Goal: Obtain resource: Obtain resource

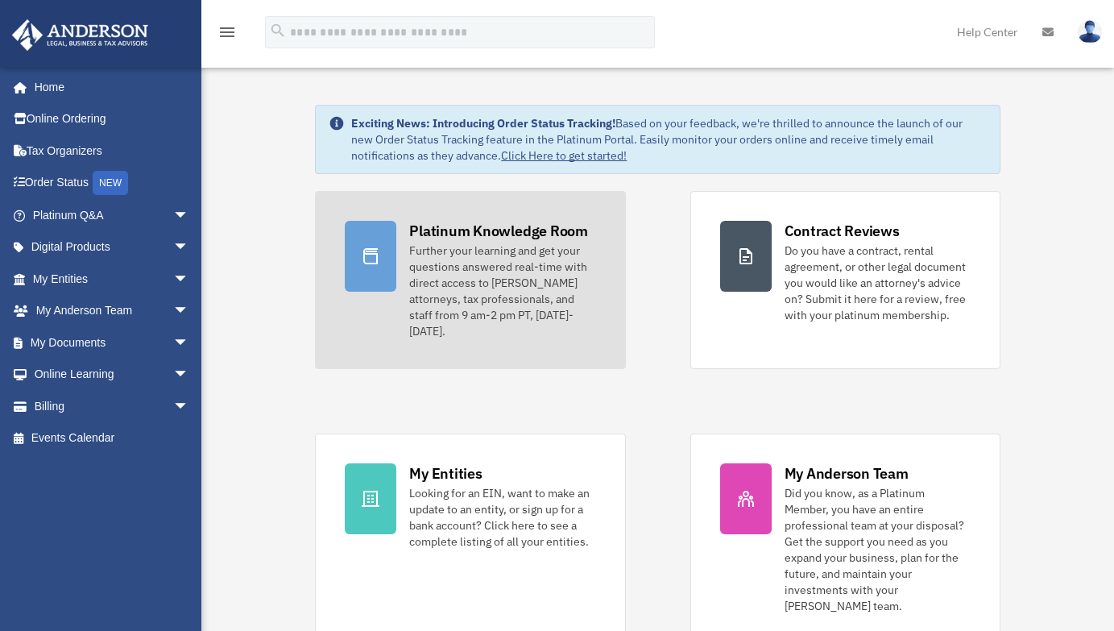
click at [473, 225] on div "Platinum Knowledge Room" at bounding box center [498, 231] width 179 height 20
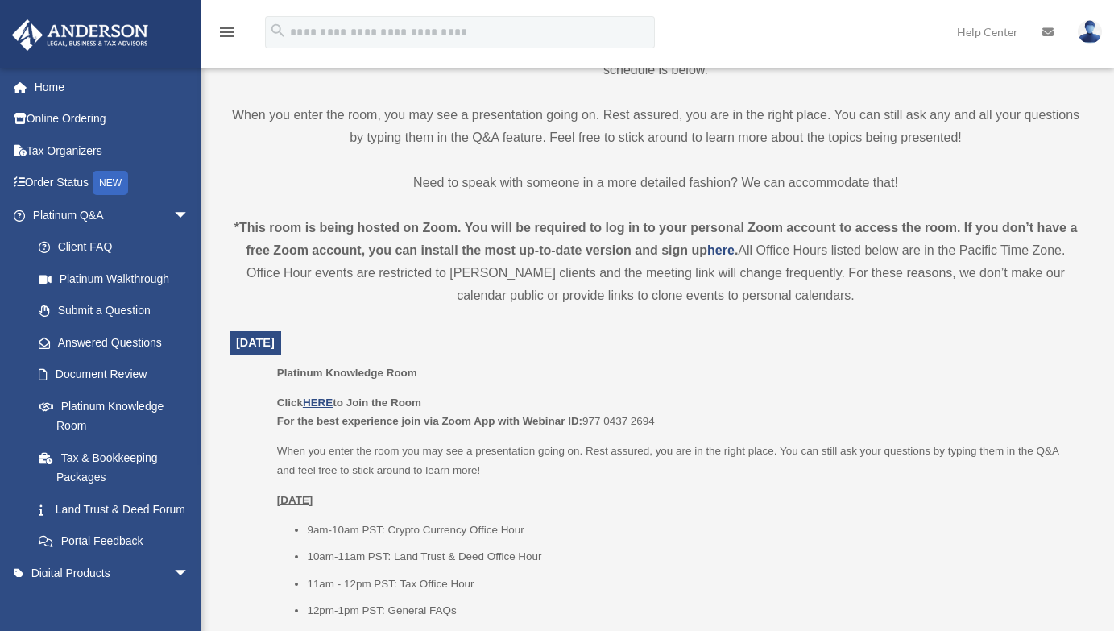
scroll to position [483, 0]
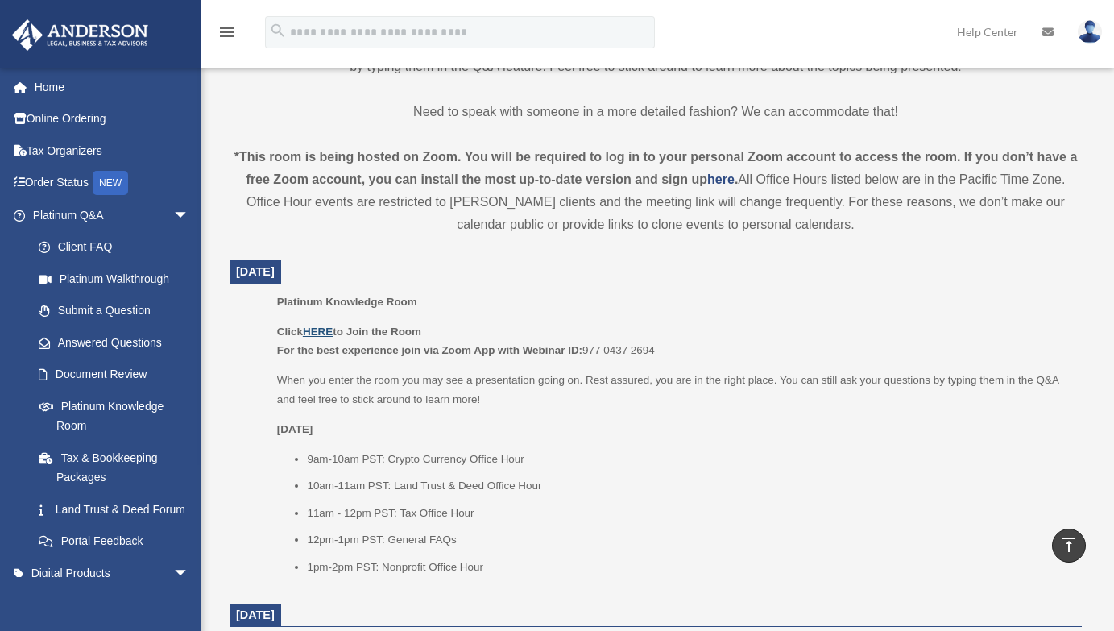
click at [325, 336] on u "HERE" at bounding box center [318, 331] width 30 height 12
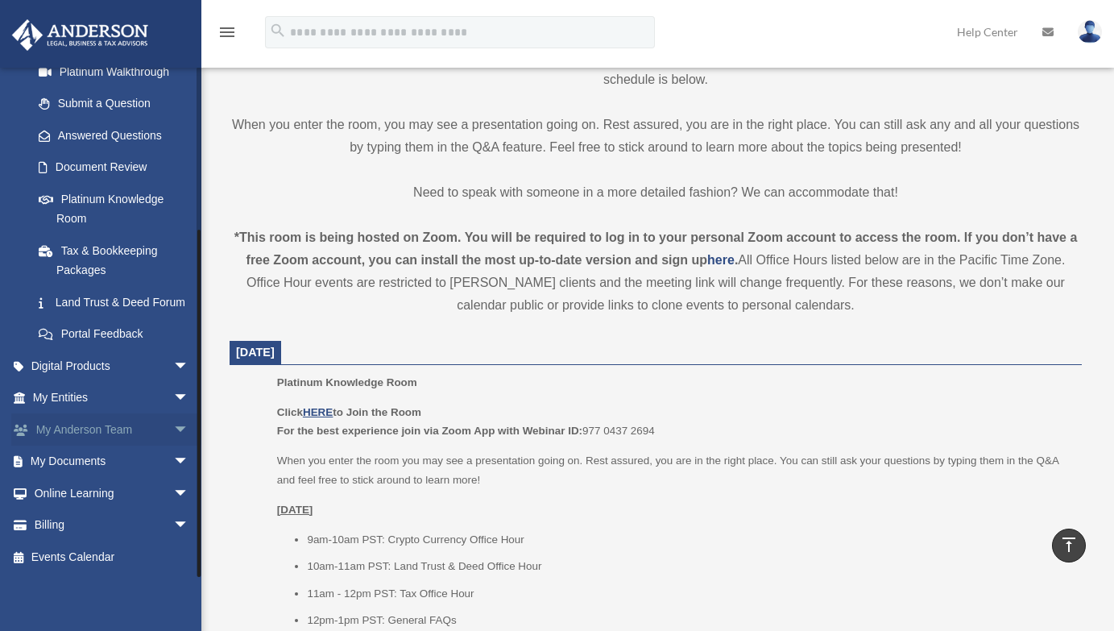
scroll to position [226, 0]
click at [85, 461] on link "My Documents arrow_drop_down" at bounding box center [112, 461] width 202 height 32
click at [173, 462] on span "arrow_drop_down" at bounding box center [189, 461] width 32 height 33
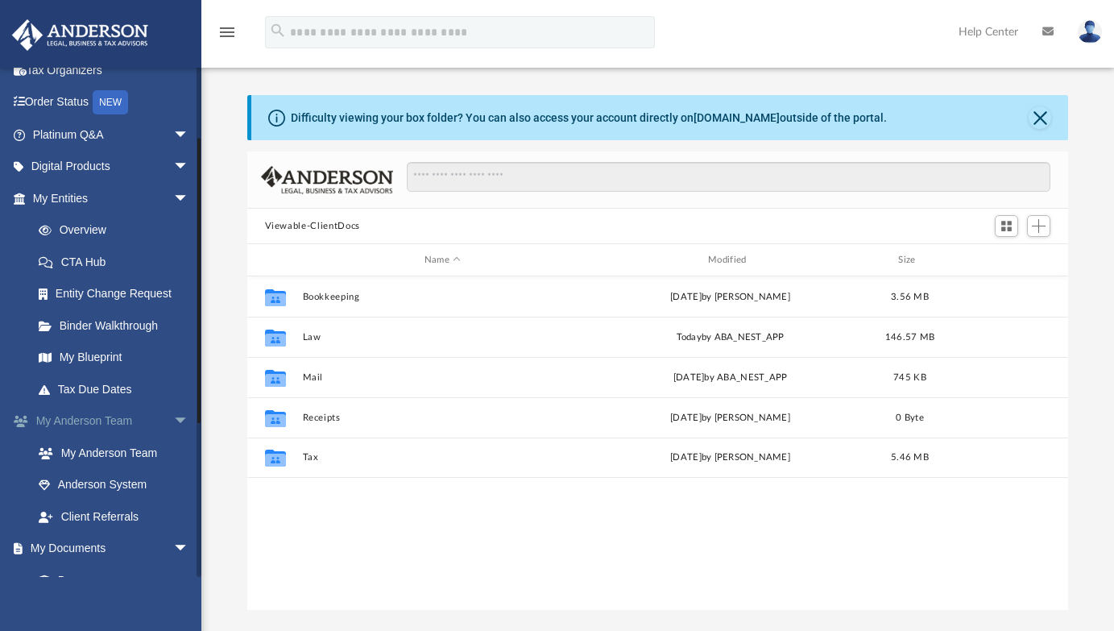
scroll to position [161, 0]
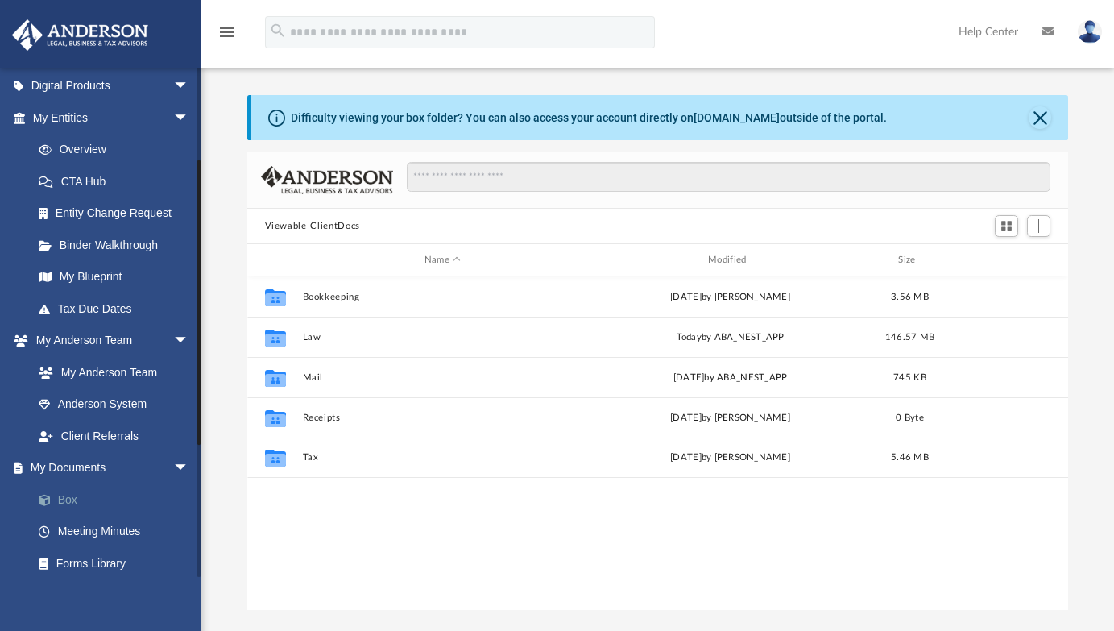
click at [69, 500] on link "Box" at bounding box center [118, 499] width 191 height 32
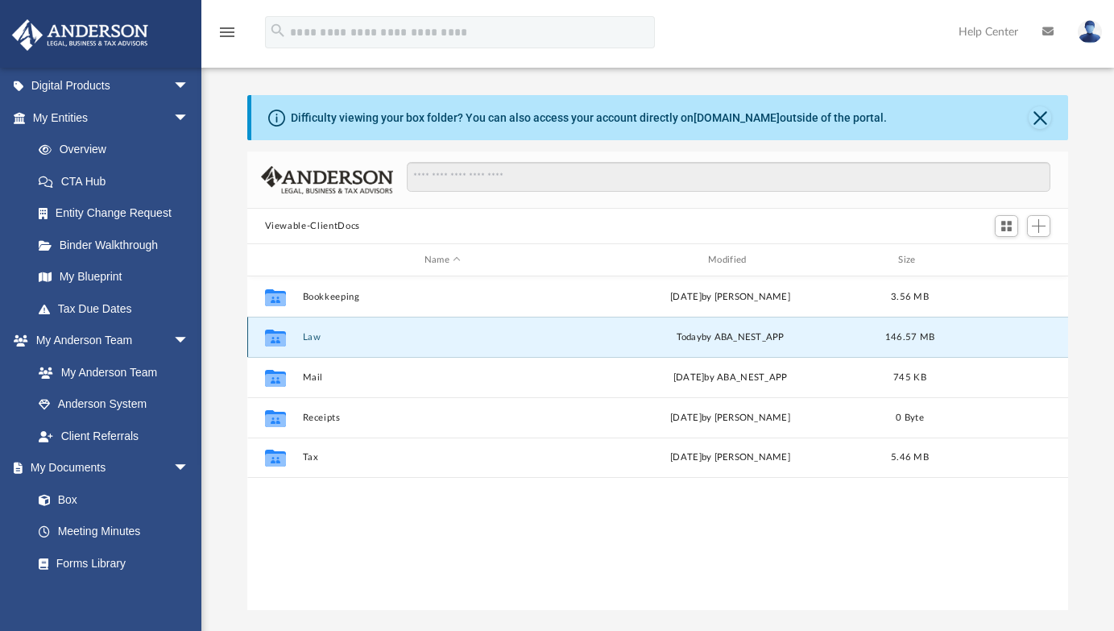
click at [312, 338] on button "Law" at bounding box center [442, 337] width 280 height 10
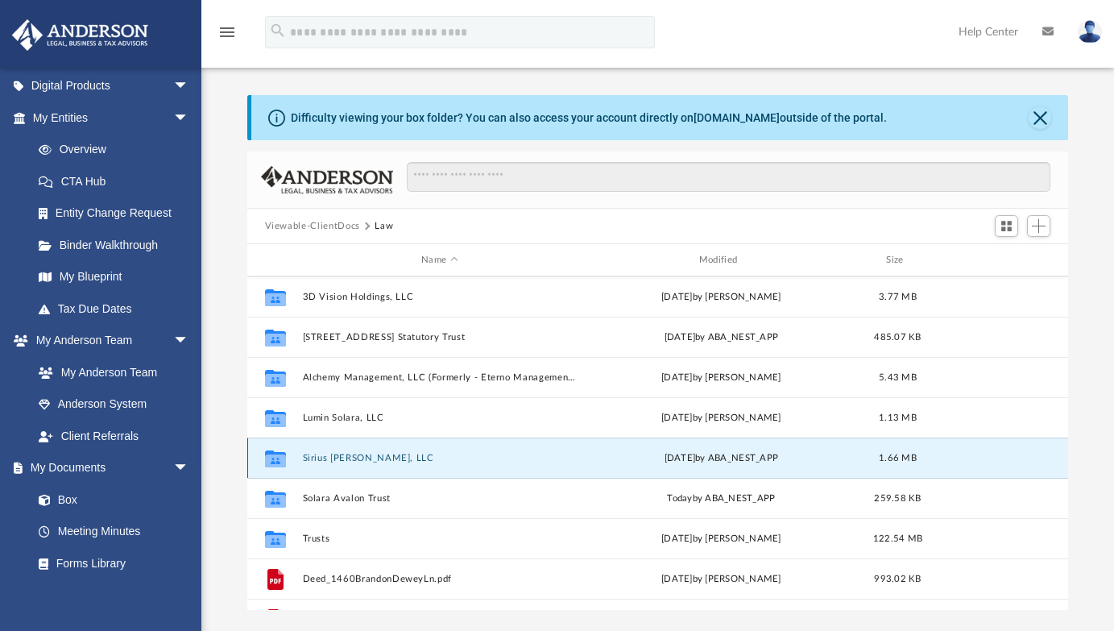
click at [348, 457] on button "Sirius Nuvia, LLC" at bounding box center [439, 458] width 275 height 10
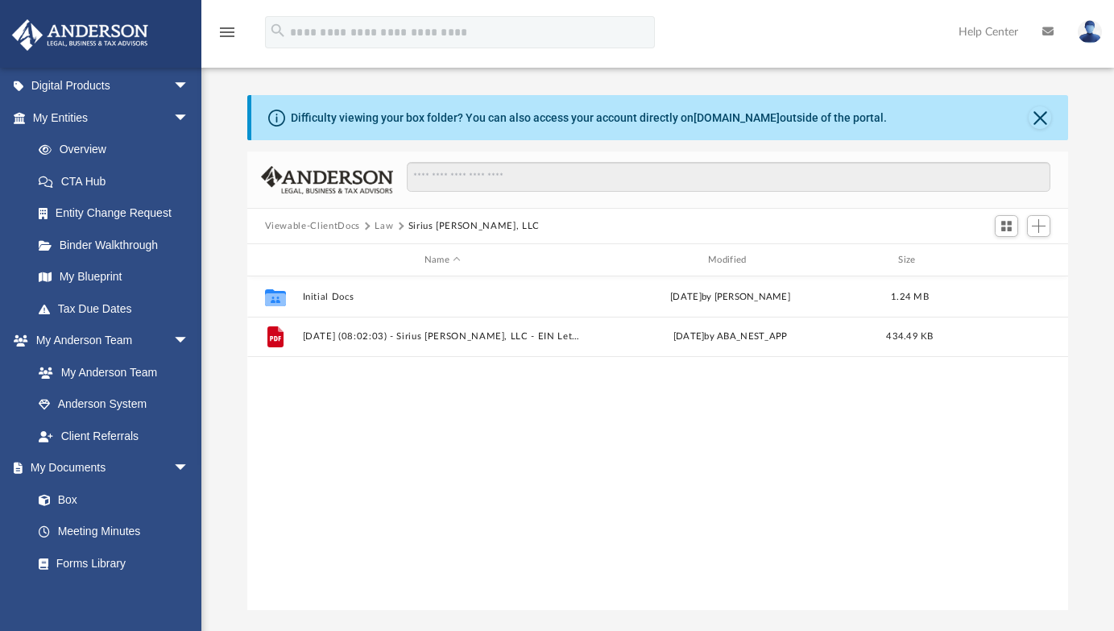
scroll to position [0, 0]
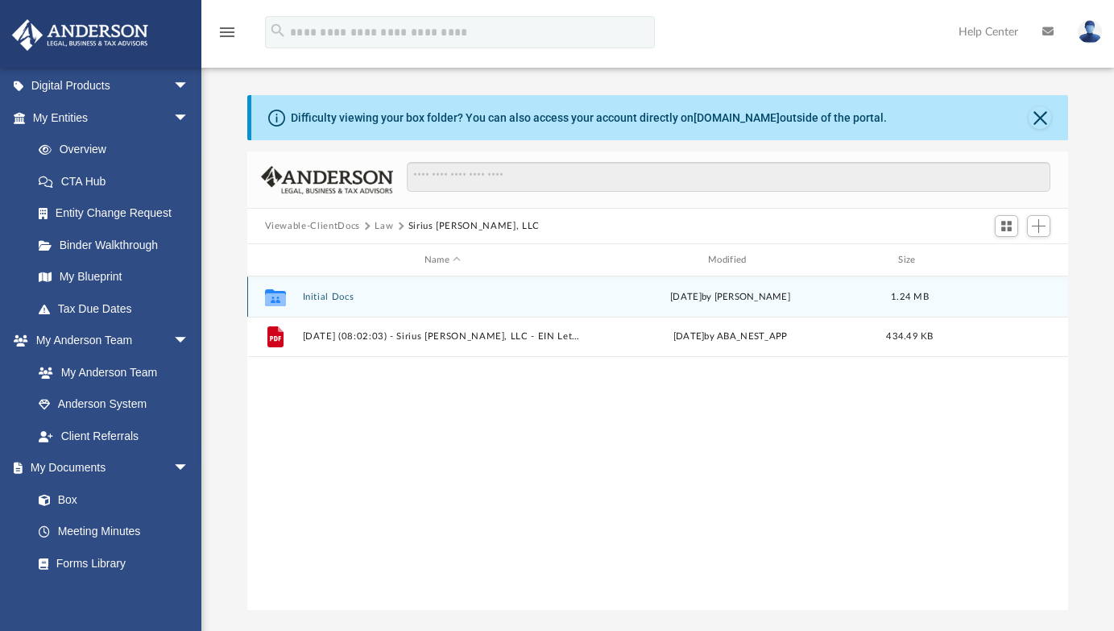
click at [327, 296] on button "Initial Docs" at bounding box center [442, 297] width 280 height 10
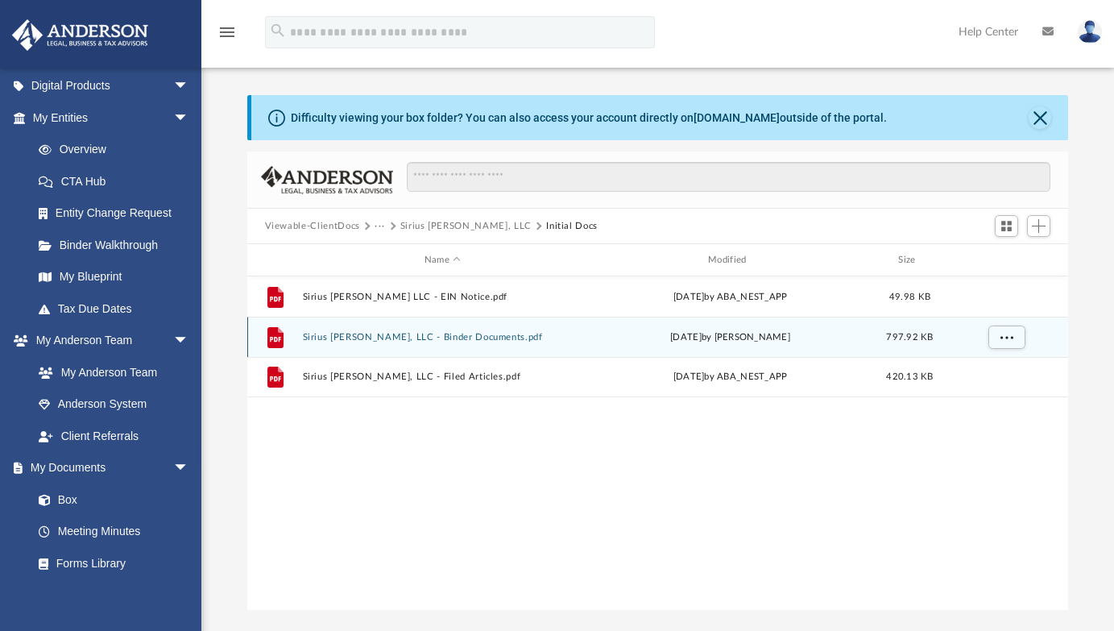
click at [458, 338] on button "Sirius Nuvia, LLC - Binder Documents.pdf" at bounding box center [442, 337] width 280 height 10
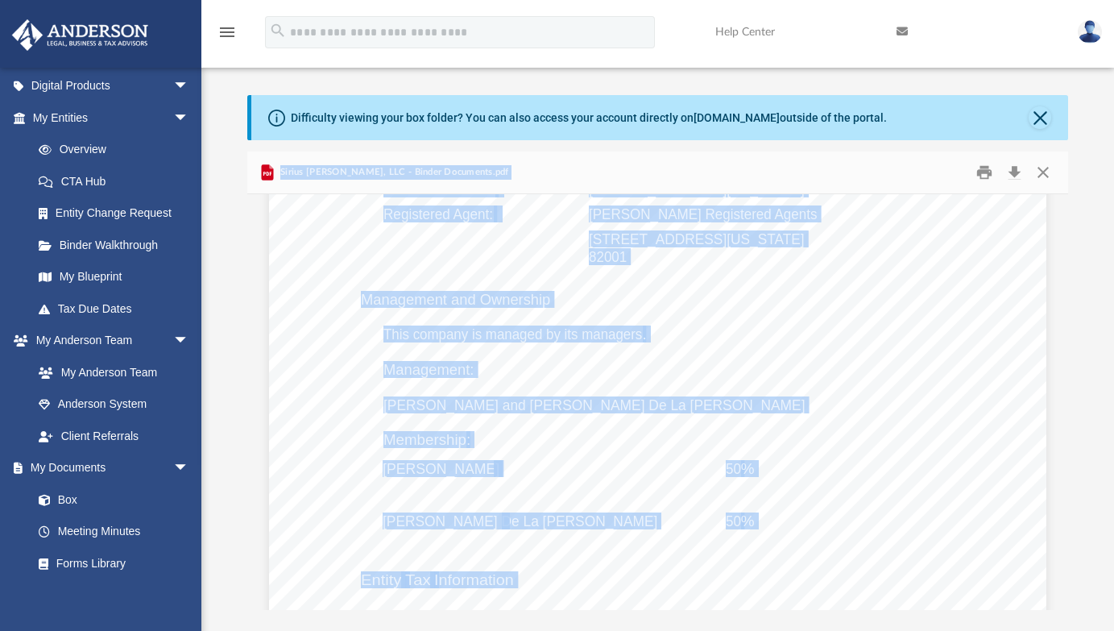
scroll to position [1352, 0]
